Goal: Task Accomplishment & Management: Complete application form

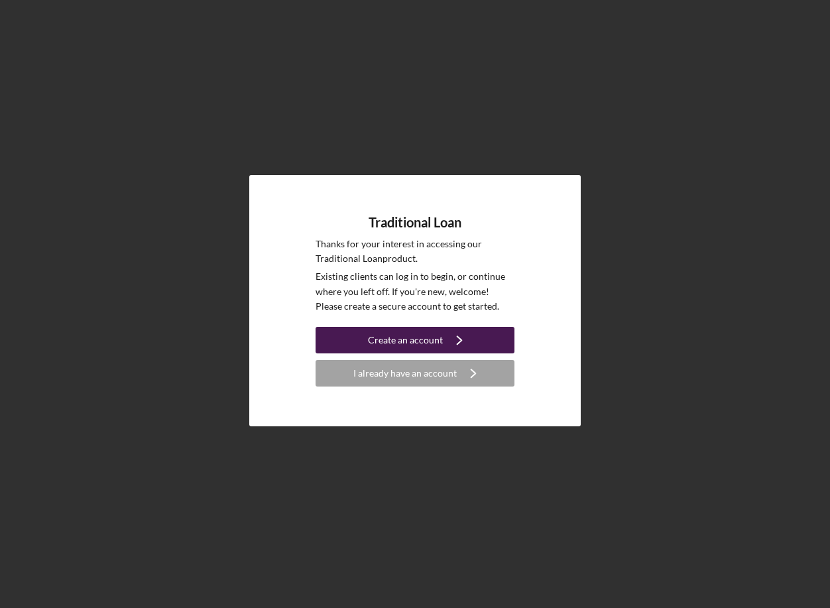
click at [379, 342] on div "Create an account" at bounding box center [405, 340] width 75 height 27
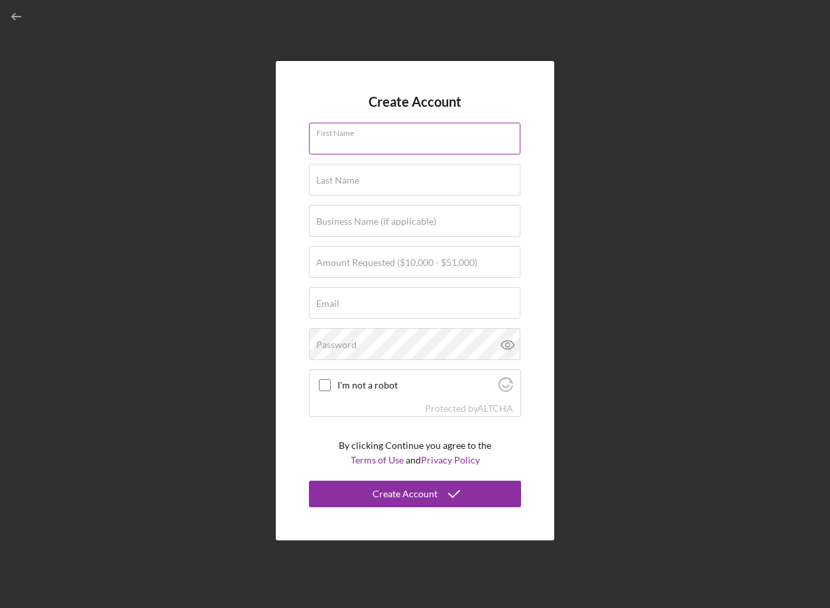
click at [388, 151] on input "First Name" at bounding box center [415, 139] width 212 height 32
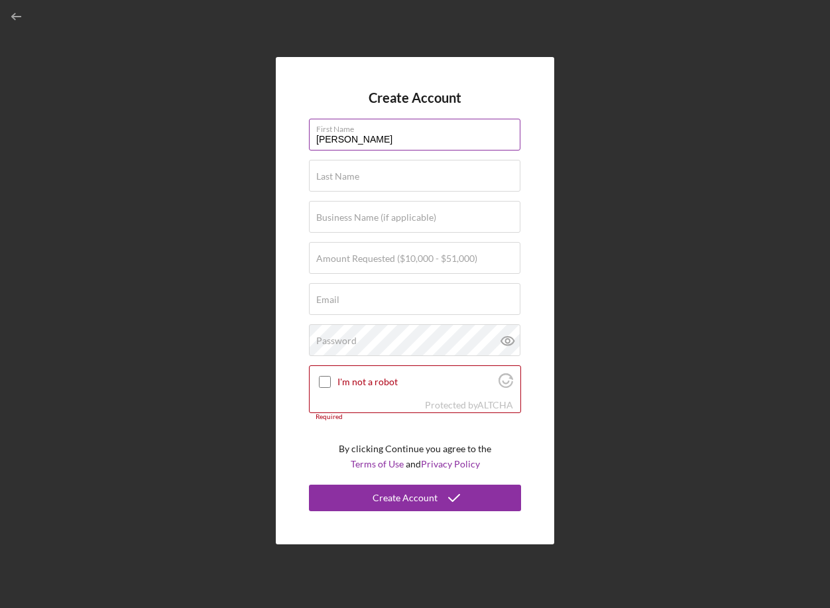
type input "[PERSON_NAME]"
type input "Food Leads"
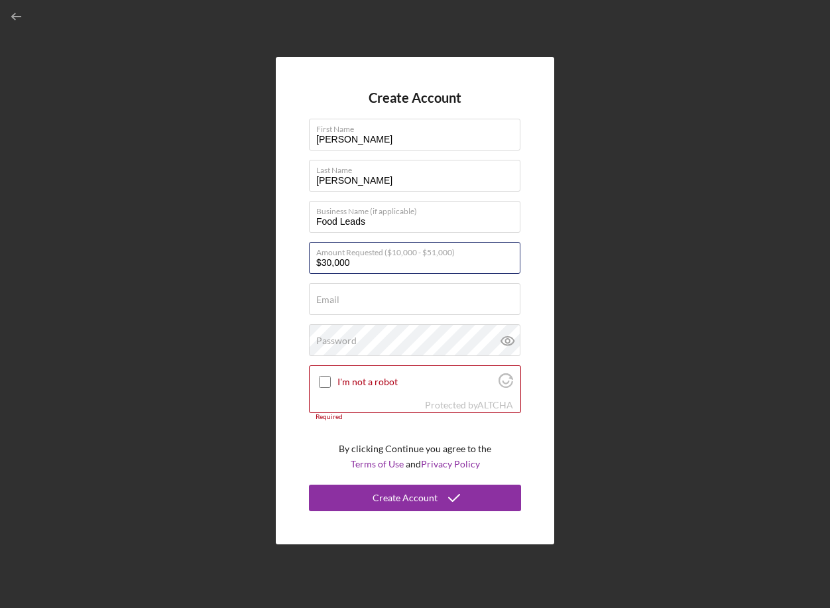
type input "$30,000"
